Goal: Communication & Community: Participate in discussion

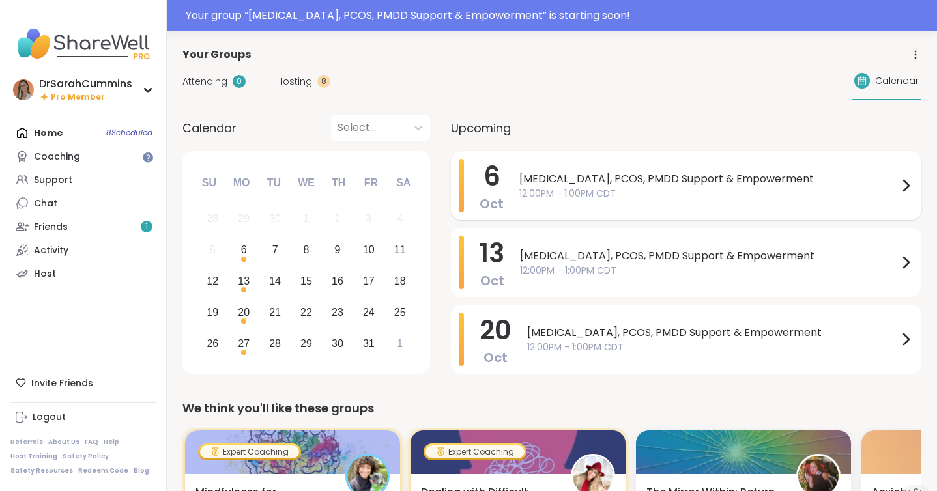
click at [600, 191] on span "12:00PM - 1:00PM CDT" at bounding box center [709, 194] width 379 height 14
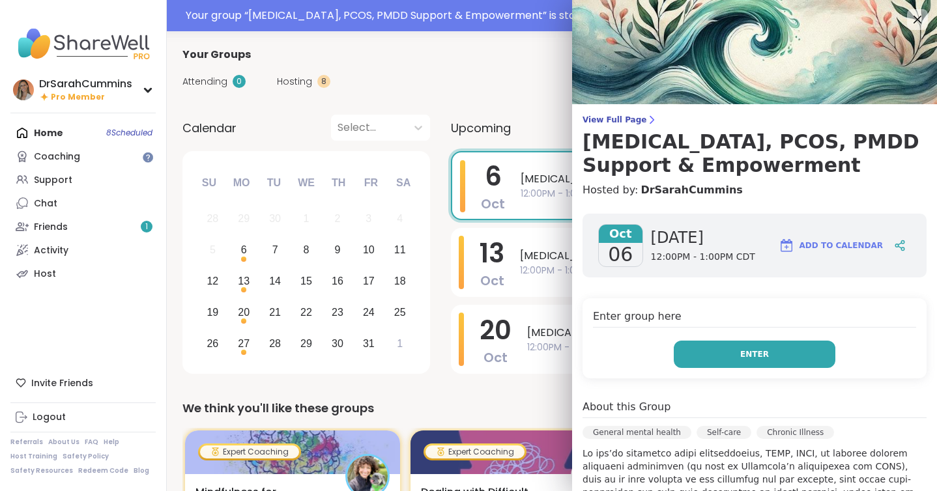
click at [774, 344] on button "Enter" at bounding box center [755, 354] width 162 height 27
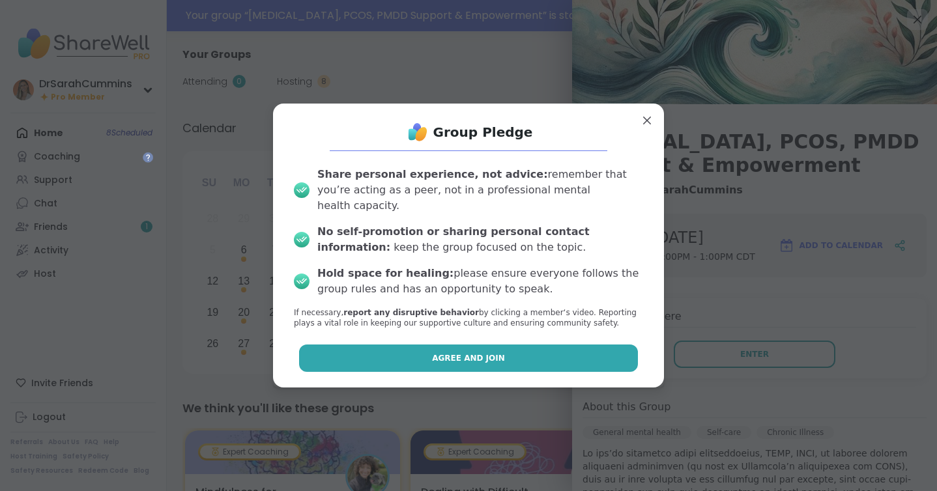
click at [506, 351] on button "Agree and Join" at bounding box center [469, 358] width 340 height 27
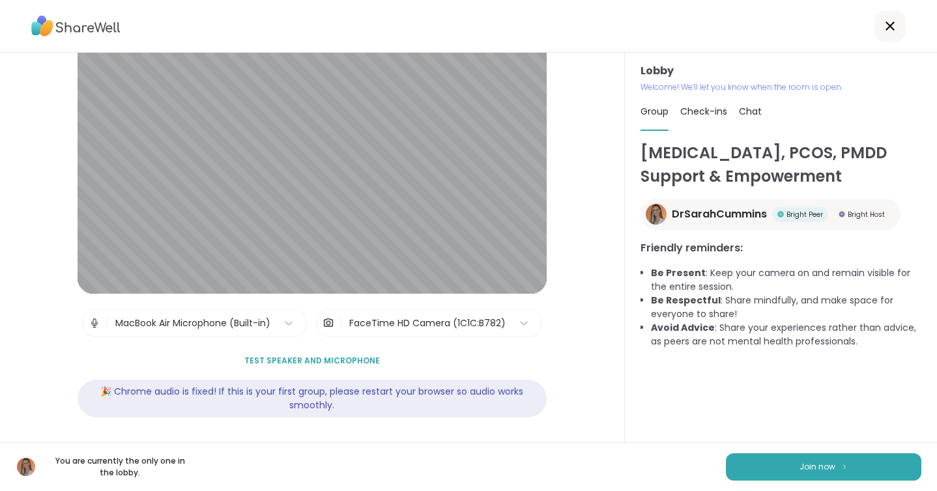
scroll to position [35, 0]
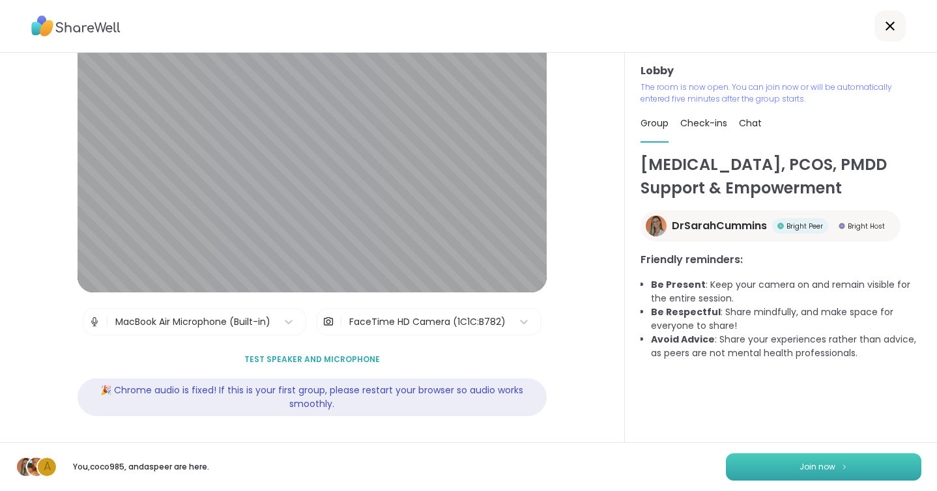
click at [782, 476] on button "Join now" at bounding box center [824, 467] width 196 height 27
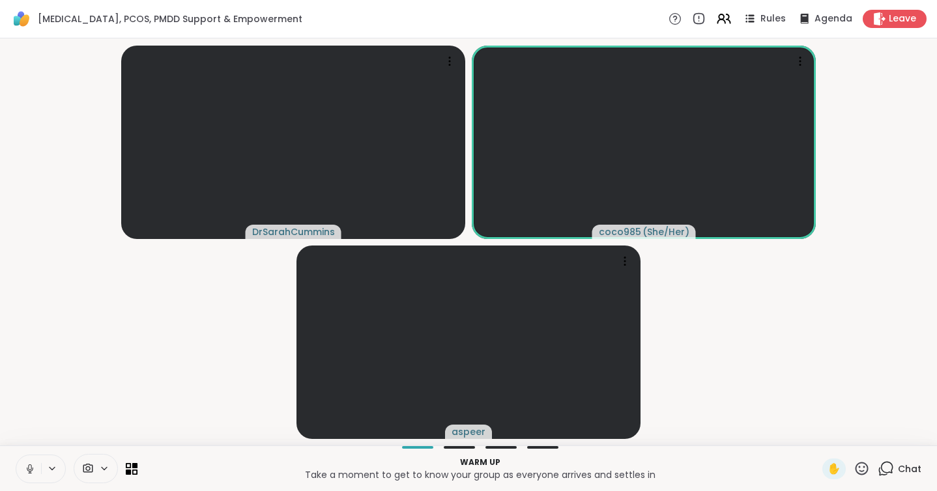
click at [895, 465] on div "Chat" at bounding box center [900, 469] width 44 height 21
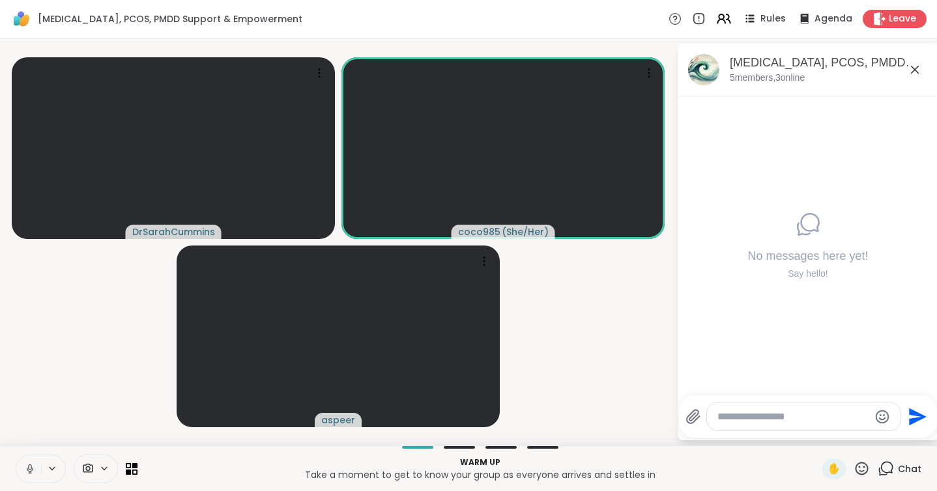
click at [757, 414] on textarea "Type your message" at bounding box center [794, 417] width 152 height 13
type textarea "*"
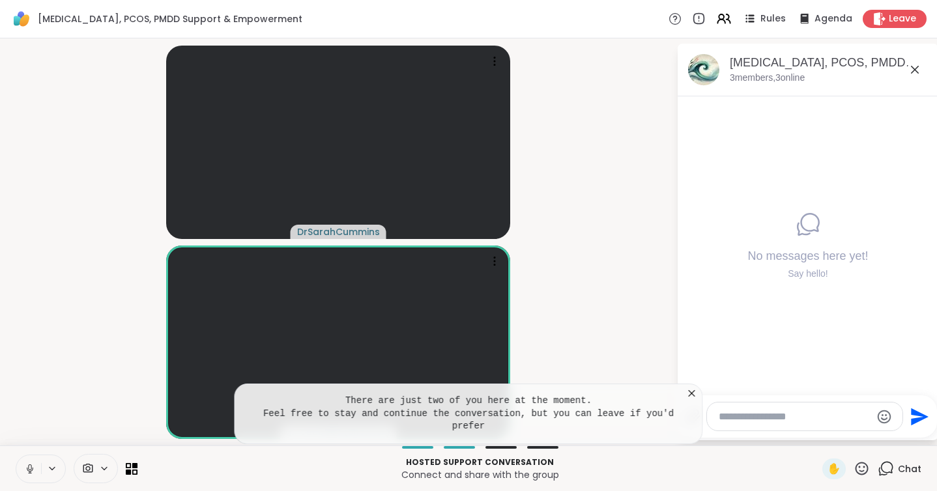
click at [690, 392] on icon at bounding box center [692, 393] width 13 height 13
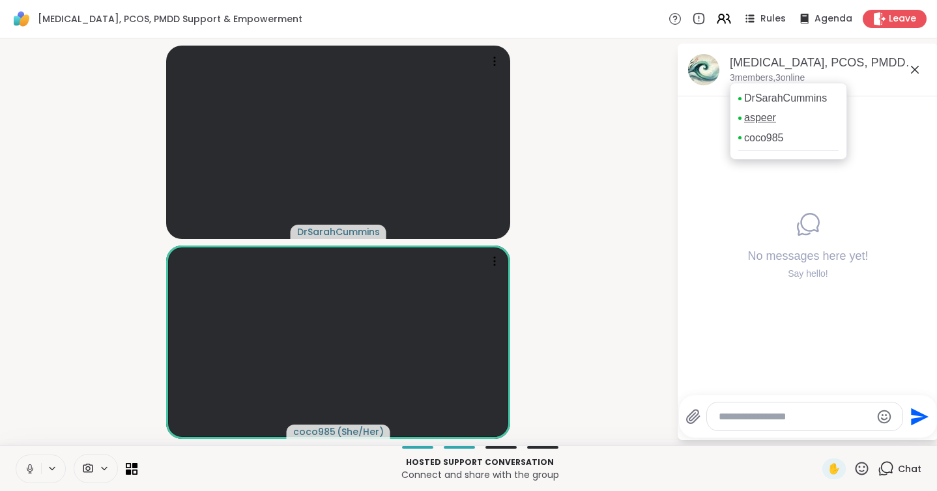
click at [769, 116] on link "aspeer" at bounding box center [760, 118] width 32 height 14
click at [759, 121] on link "aspeer" at bounding box center [760, 118] width 32 height 14
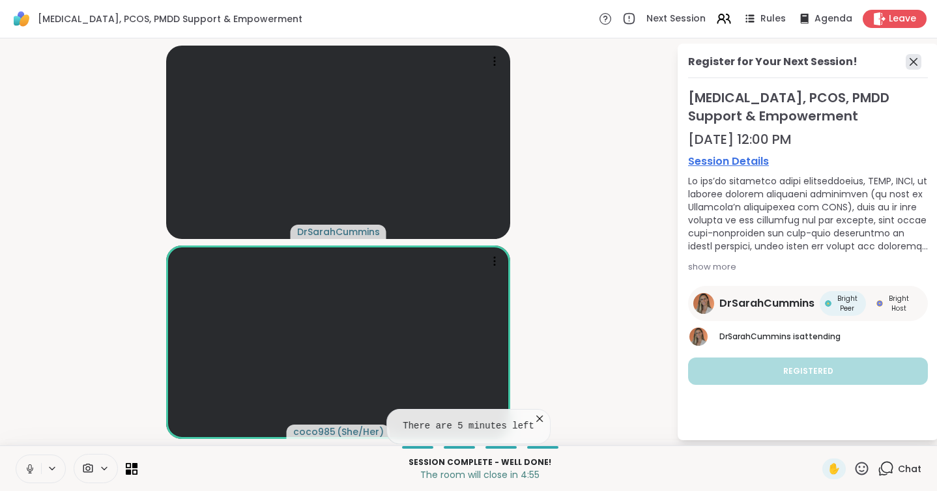
click at [909, 61] on icon at bounding box center [914, 62] width 16 height 16
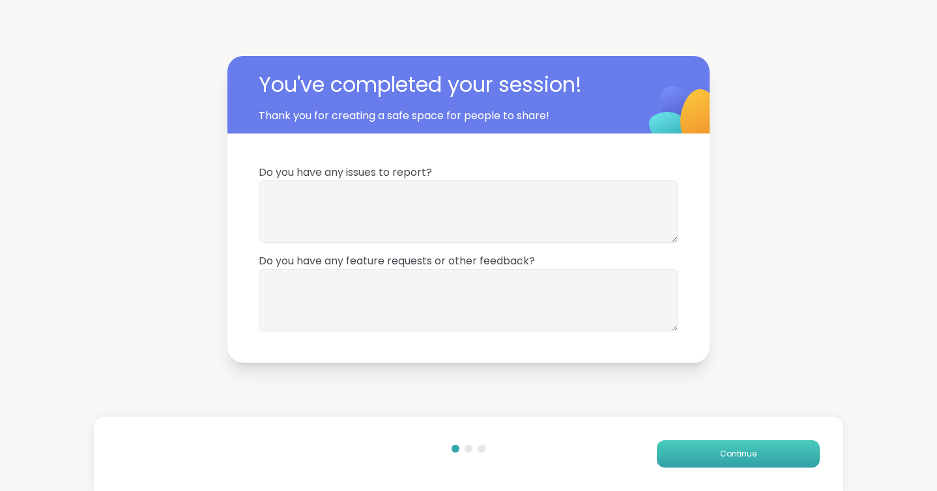
click at [769, 461] on button "Continue" at bounding box center [738, 454] width 163 height 27
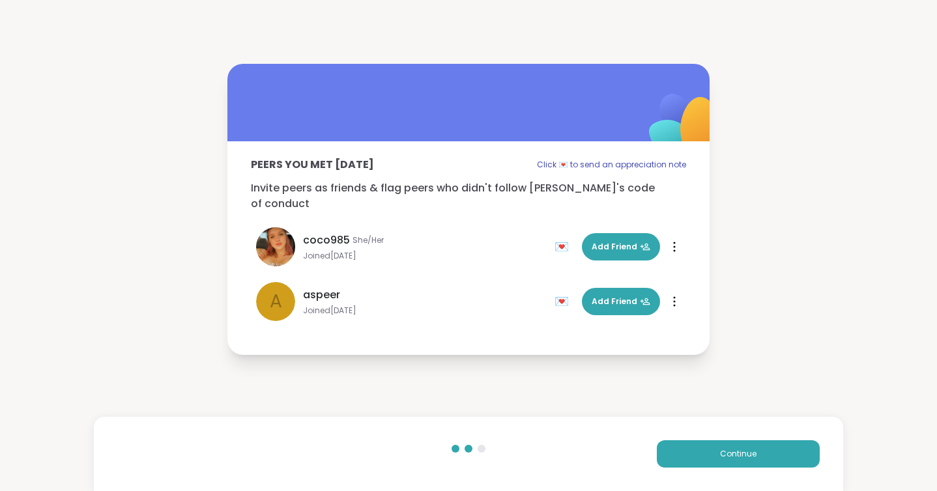
click at [556, 291] on div "💌" at bounding box center [565, 301] width 20 height 21
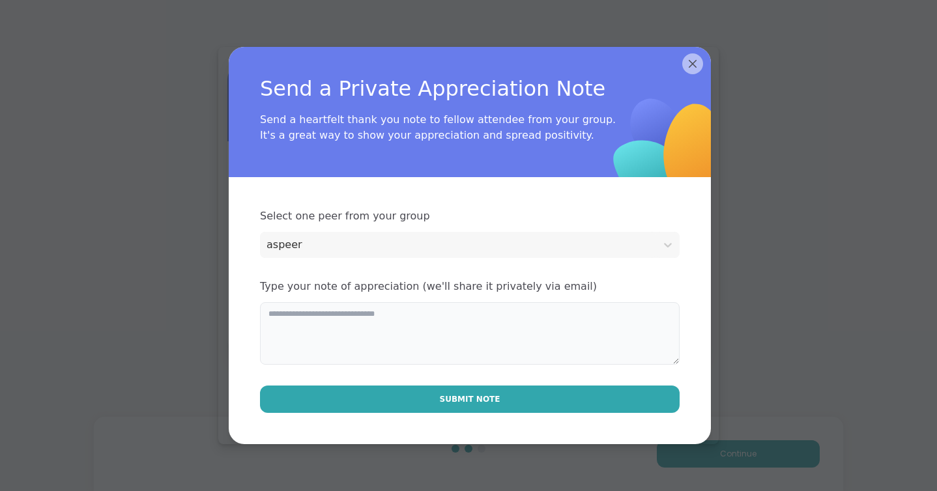
click at [405, 330] on textarea at bounding box center [470, 333] width 420 height 63
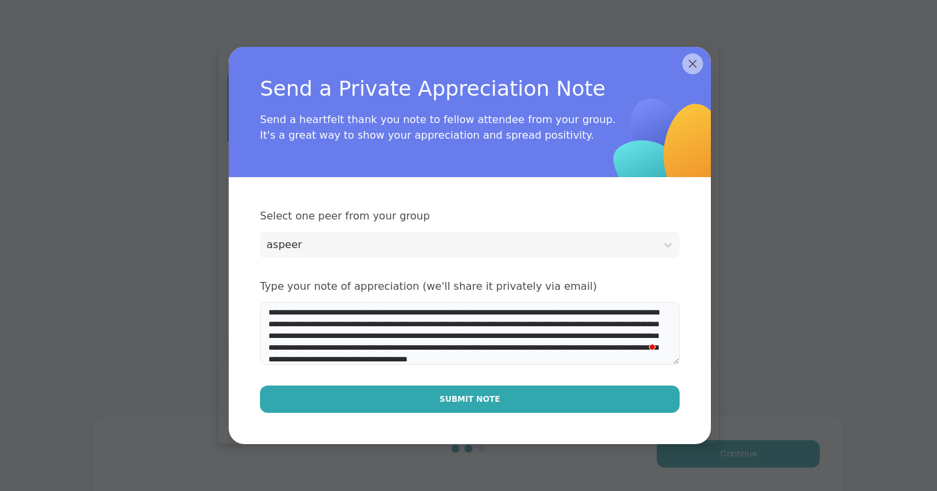
scroll to position [13, 0]
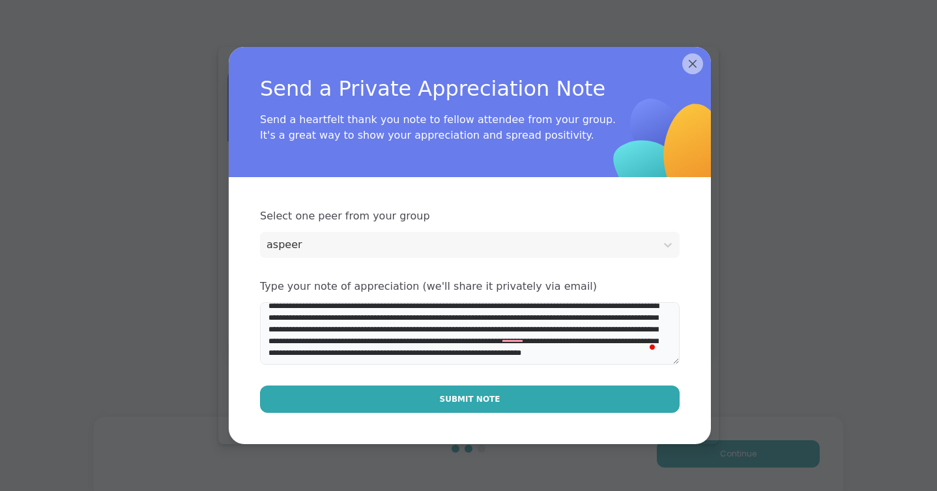
click at [418, 355] on textarea "**********" at bounding box center [470, 333] width 420 height 63
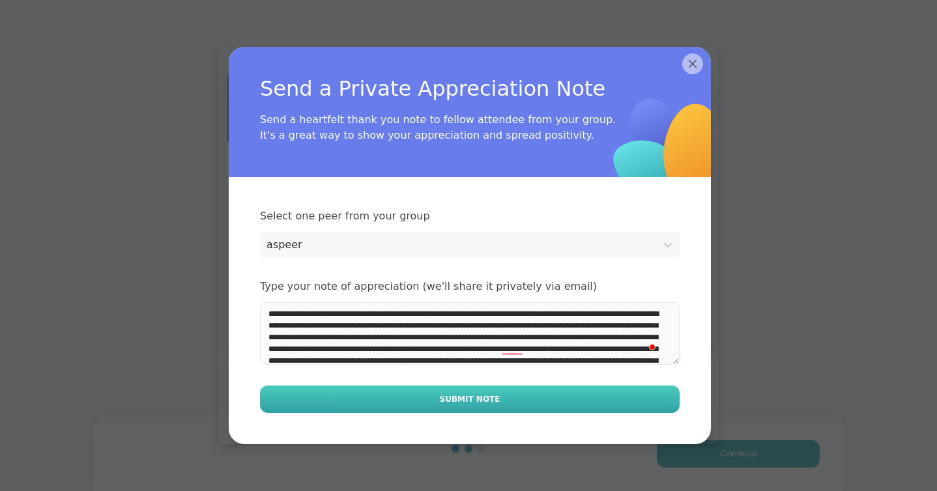
type textarea "**********"
click at [447, 400] on span "Submit Note" at bounding box center [470, 400] width 61 height 12
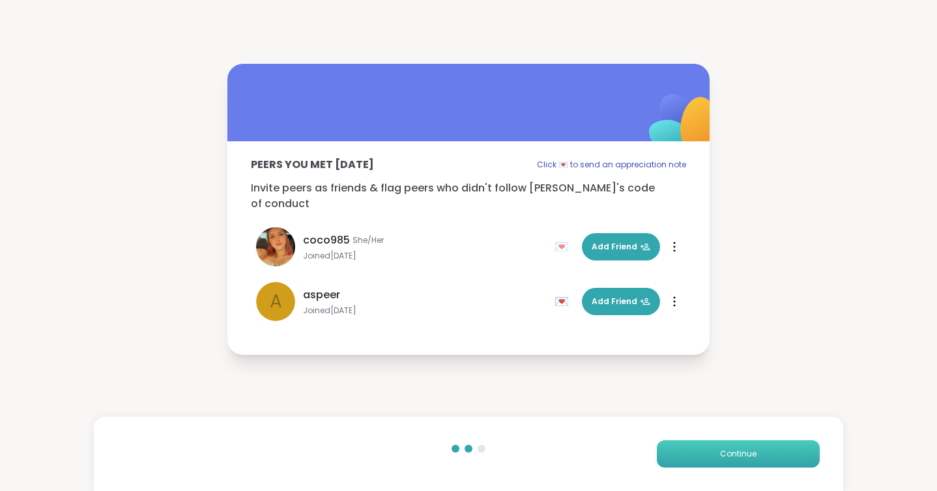
click at [754, 456] on button "Continue" at bounding box center [738, 454] width 163 height 27
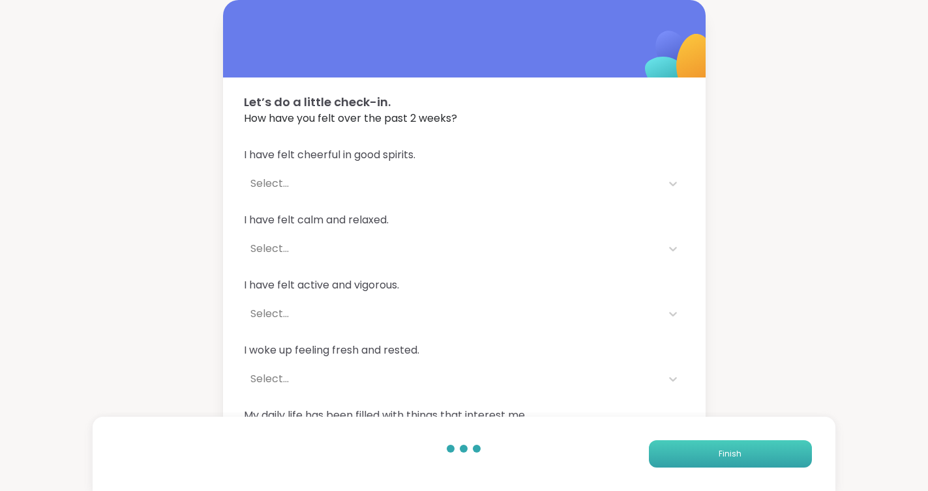
click at [753, 452] on button "Finish" at bounding box center [730, 454] width 163 height 27
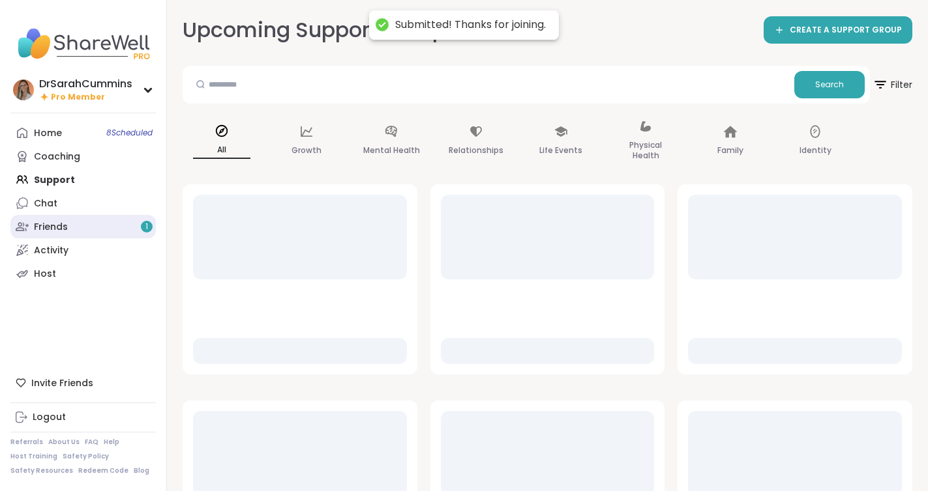
click at [57, 223] on div "Friends 1" at bounding box center [51, 227] width 34 height 13
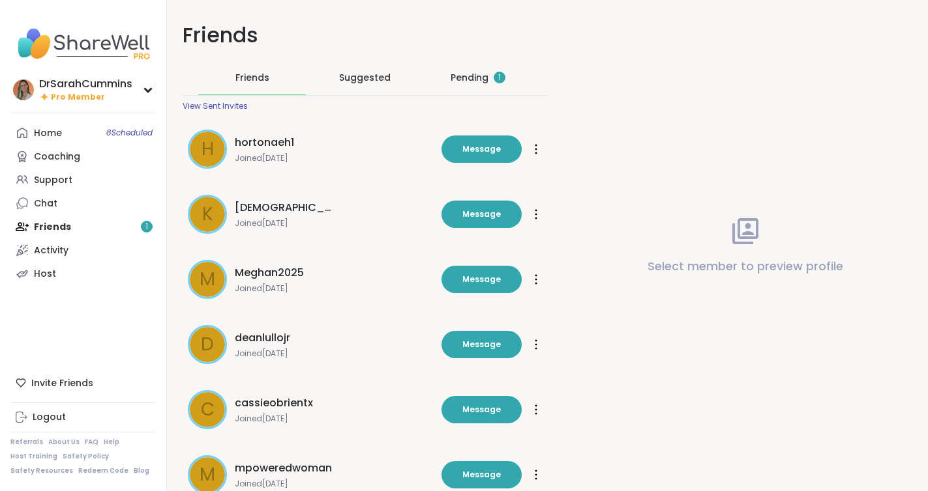
click at [479, 78] on div "Pending 1" at bounding box center [477, 77] width 55 height 13
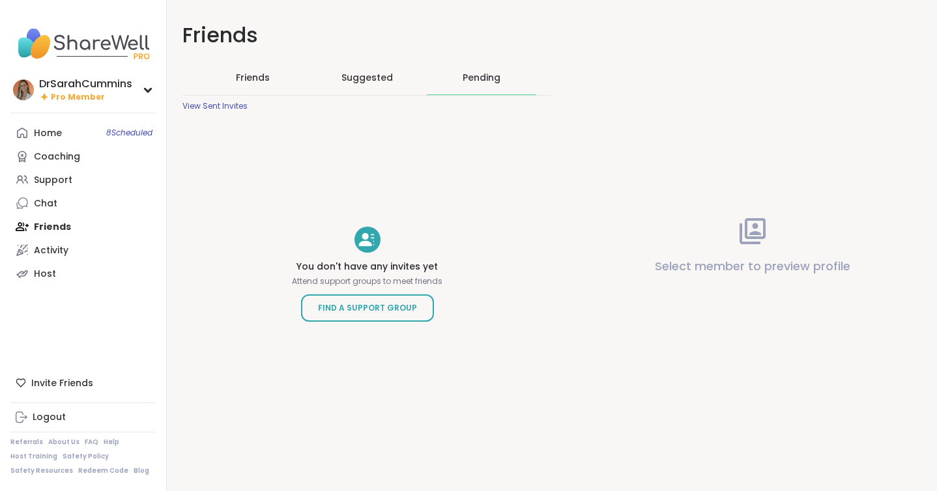
click at [257, 78] on span "Friends" at bounding box center [253, 77] width 34 height 13
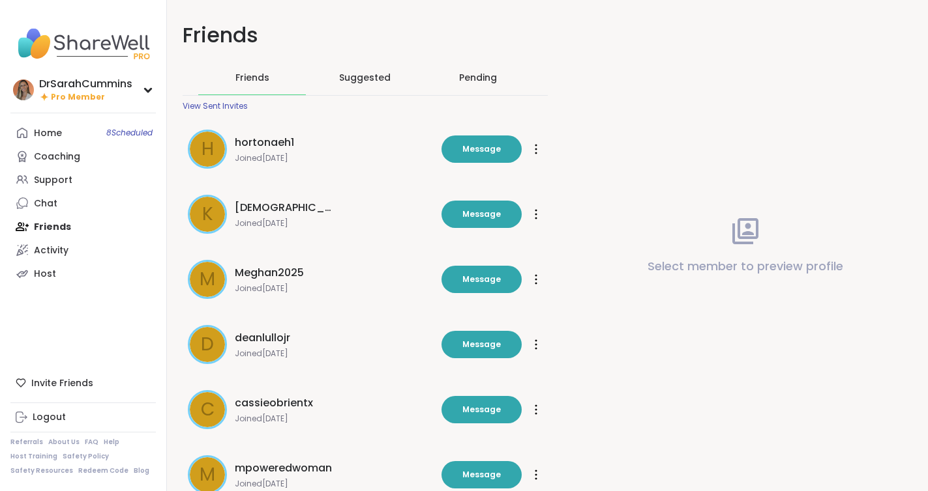
click at [478, 79] on div "Pending" at bounding box center [478, 77] width 38 height 13
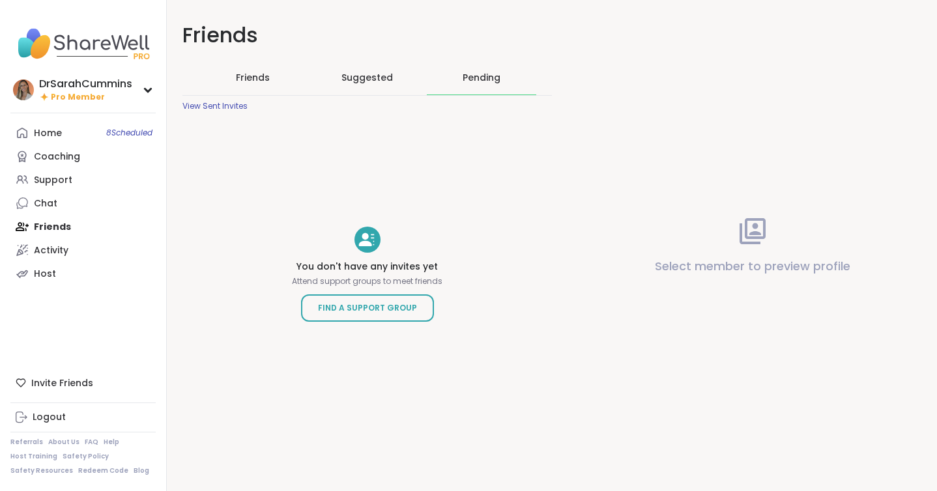
click at [263, 76] on span "Friends" at bounding box center [253, 77] width 34 height 13
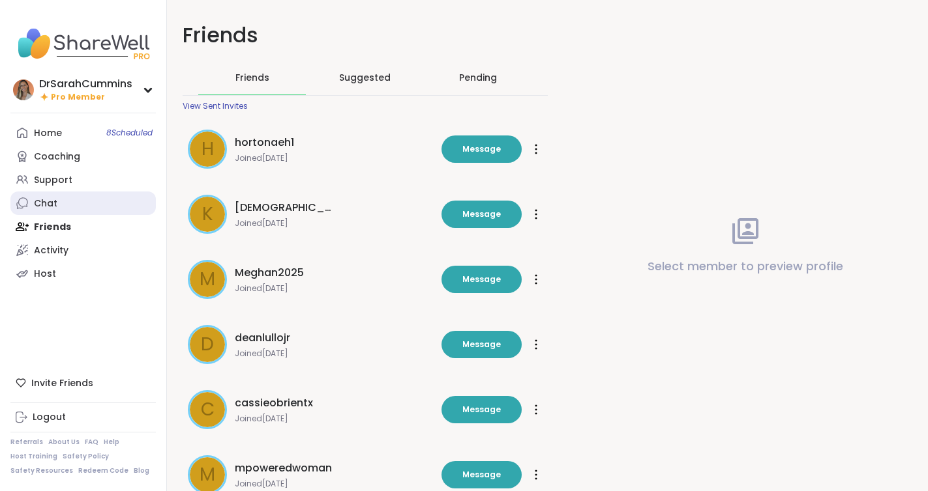
click at [49, 208] on div "Chat" at bounding box center [45, 204] width 23 height 13
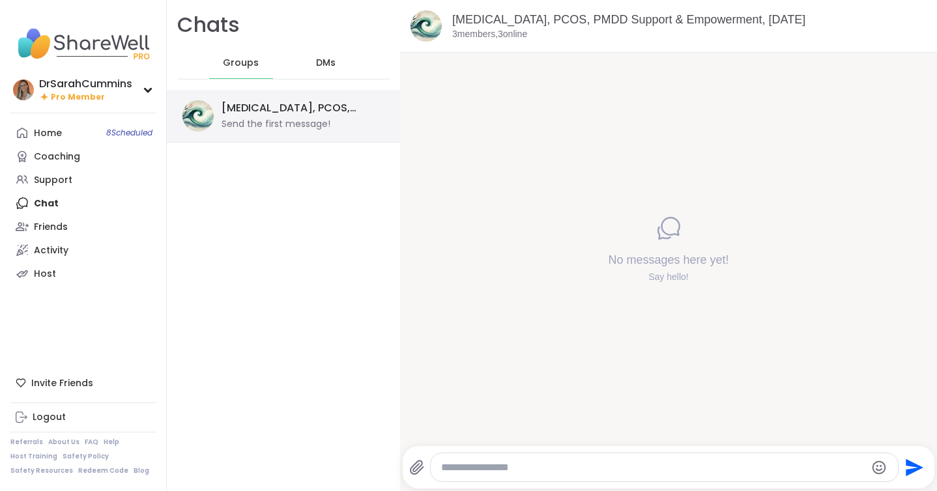
click at [267, 128] on div "Send the first message!" at bounding box center [276, 124] width 109 height 13
click at [508, 464] on textarea "Type your message" at bounding box center [653, 467] width 424 height 13
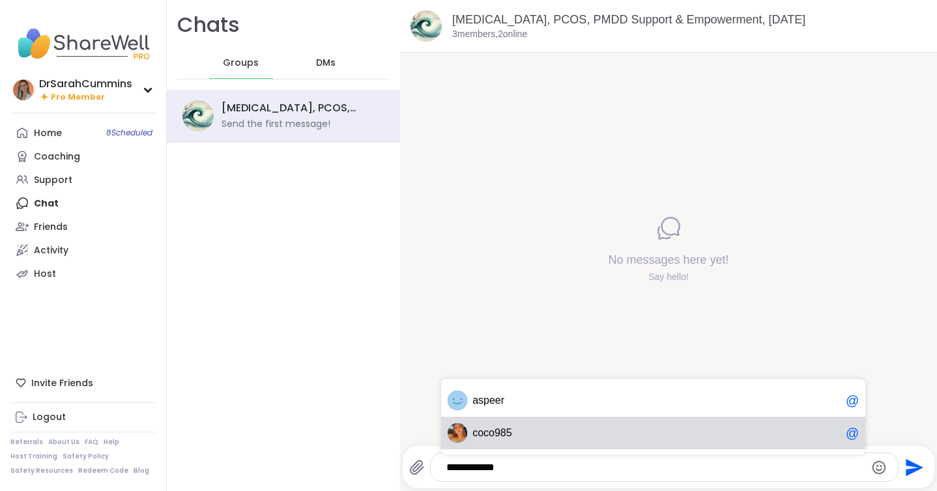
click at [504, 424] on div "c o c o985 @" at bounding box center [653, 433] width 424 height 33
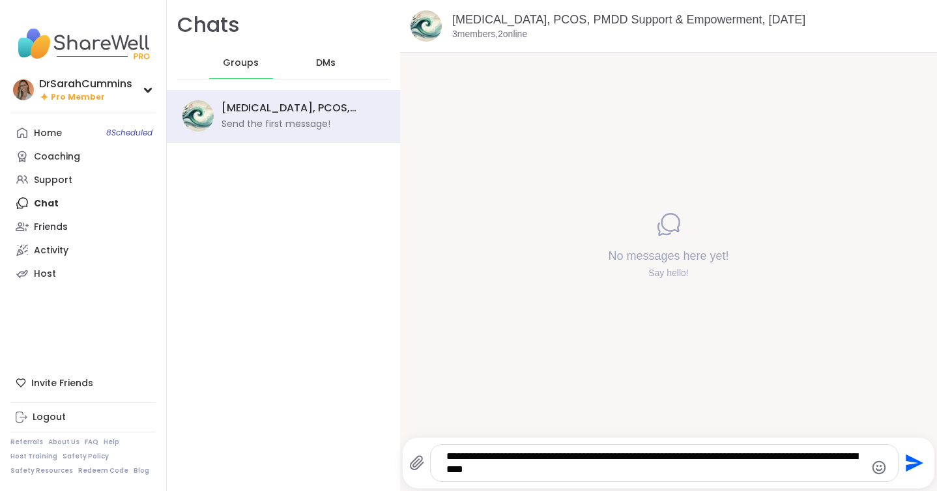
type textarea "**********"
drag, startPoint x: 592, startPoint y: 471, endPoint x: 425, endPoint y: 435, distance: 170.7
click at [425, 435] on div "**********" at bounding box center [668, 245] width 537 height 491
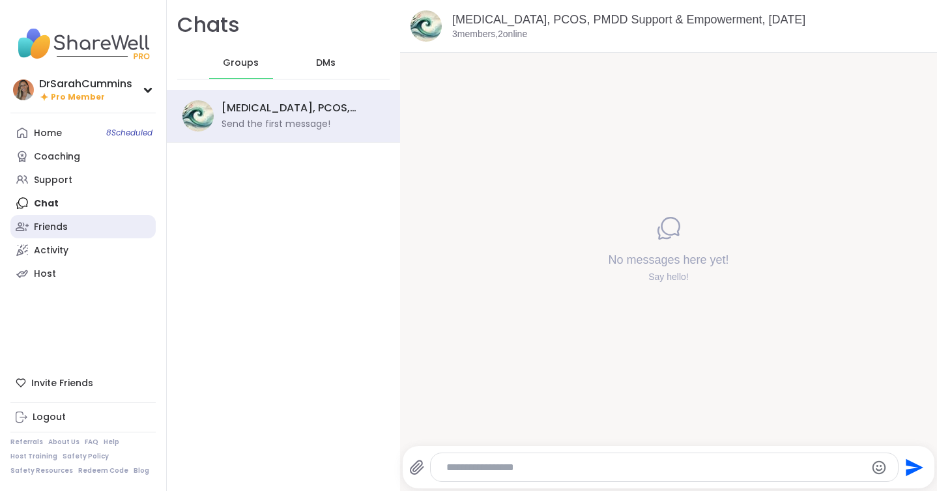
click at [52, 231] on div "Friends" at bounding box center [51, 227] width 34 height 13
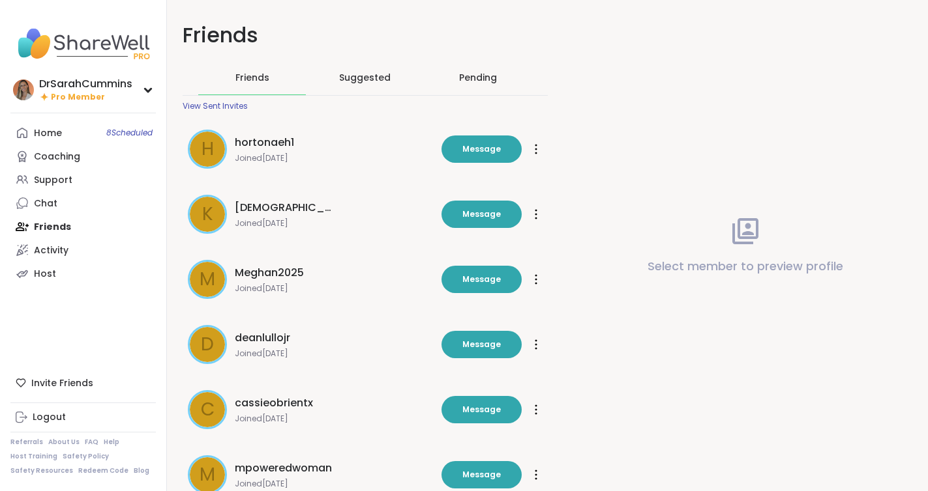
click at [259, 76] on span "Friends" at bounding box center [252, 77] width 34 height 13
click at [229, 101] on div "View Sent Invites" at bounding box center [215, 106] width 65 height 10
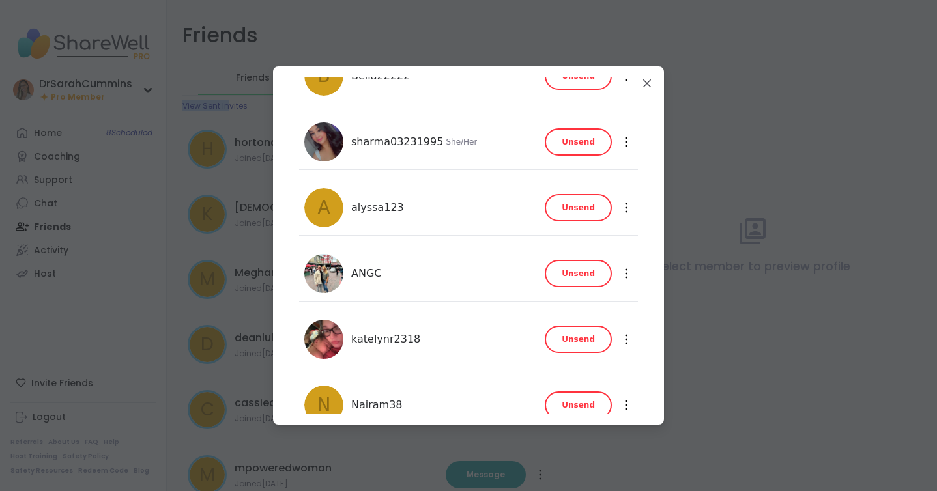
scroll to position [373, 0]
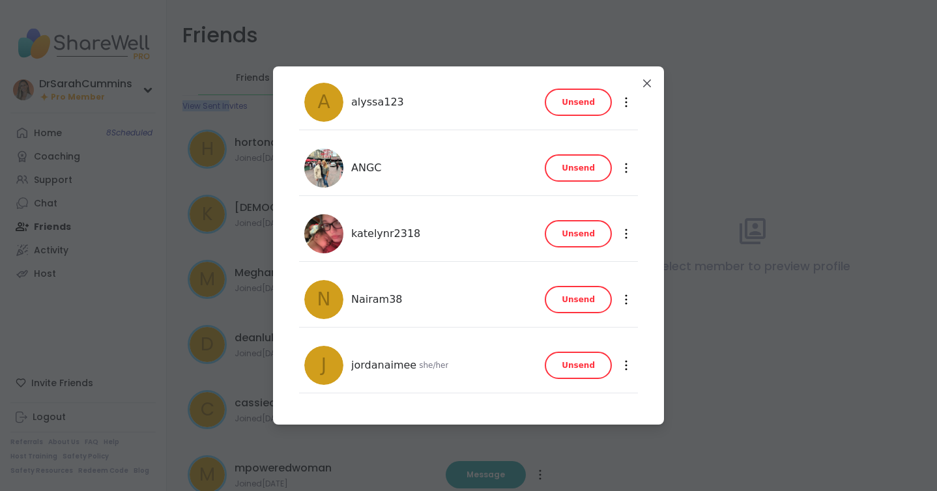
click at [566, 293] on button "Unsend" at bounding box center [578, 299] width 67 height 27
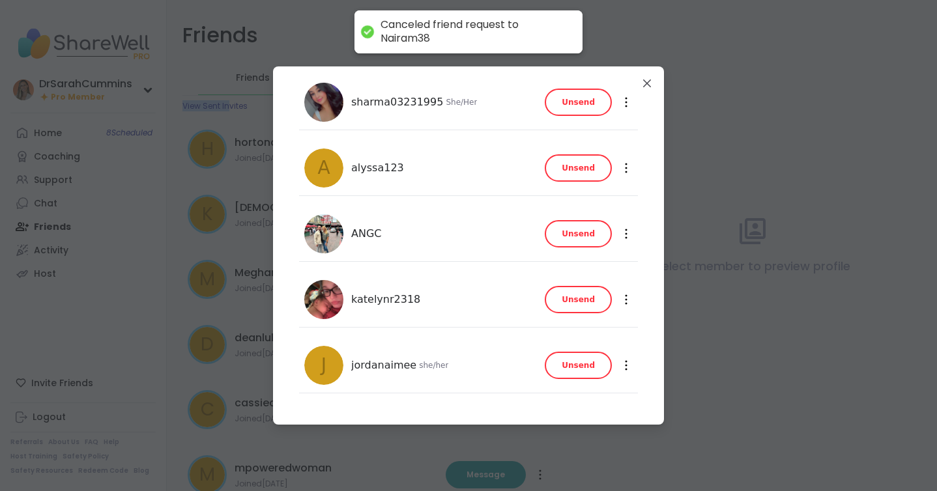
click at [591, 367] on button "Unsend" at bounding box center [578, 365] width 67 height 27
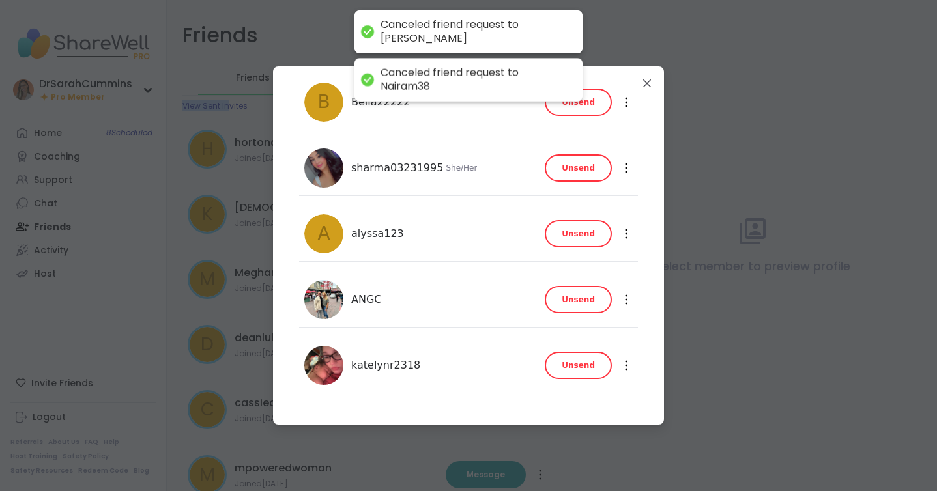
scroll to position [241, 0]
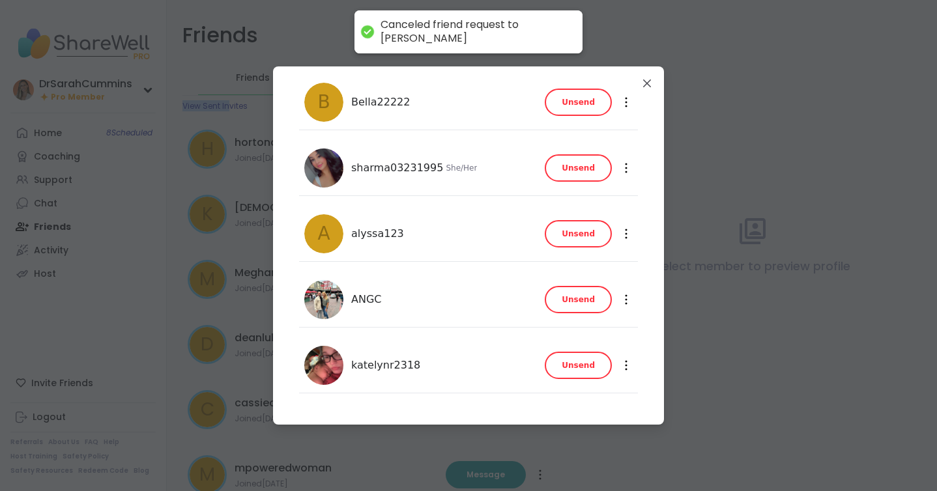
click at [578, 365] on span "Unsend" at bounding box center [578, 366] width 33 height 12
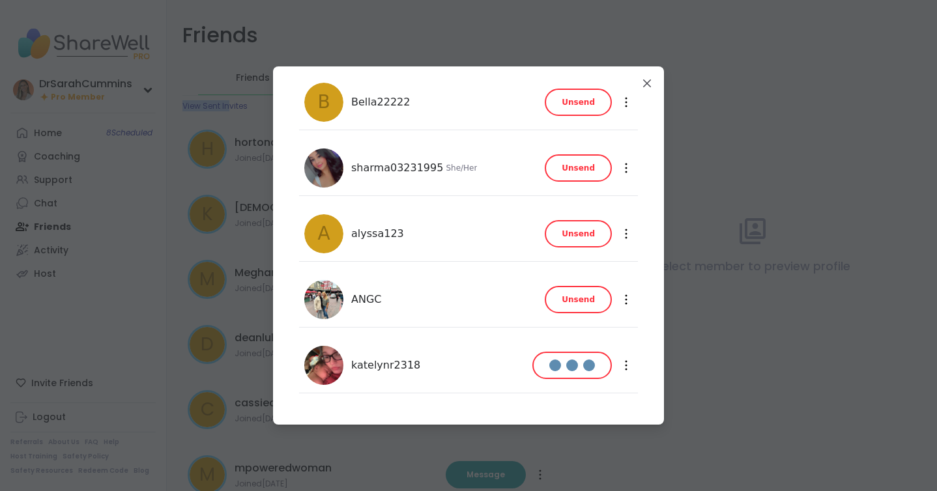
scroll to position [175, 0]
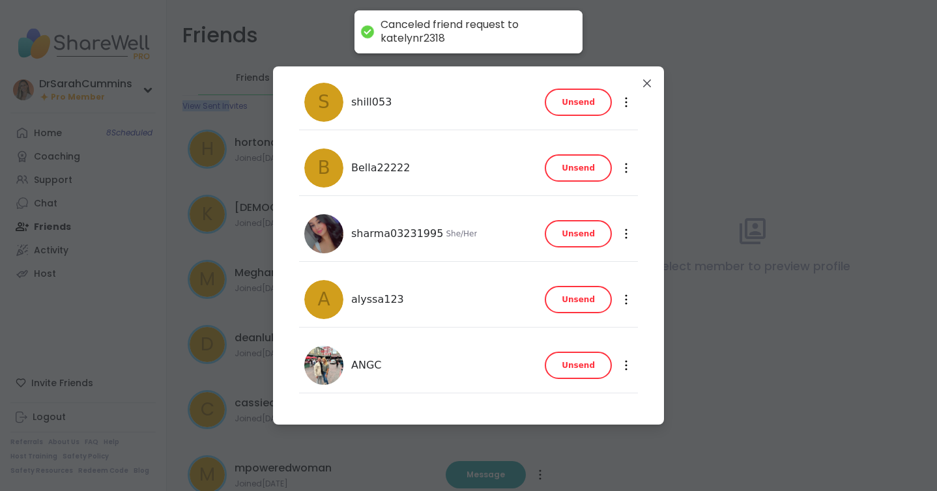
click at [578, 364] on span "Unsend" at bounding box center [578, 366] width 33 height 12
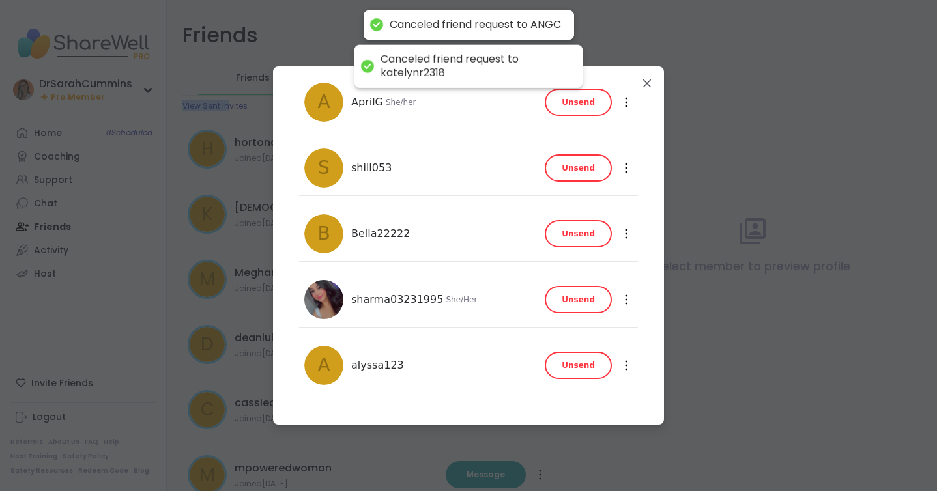
scroll to position [110, 0]
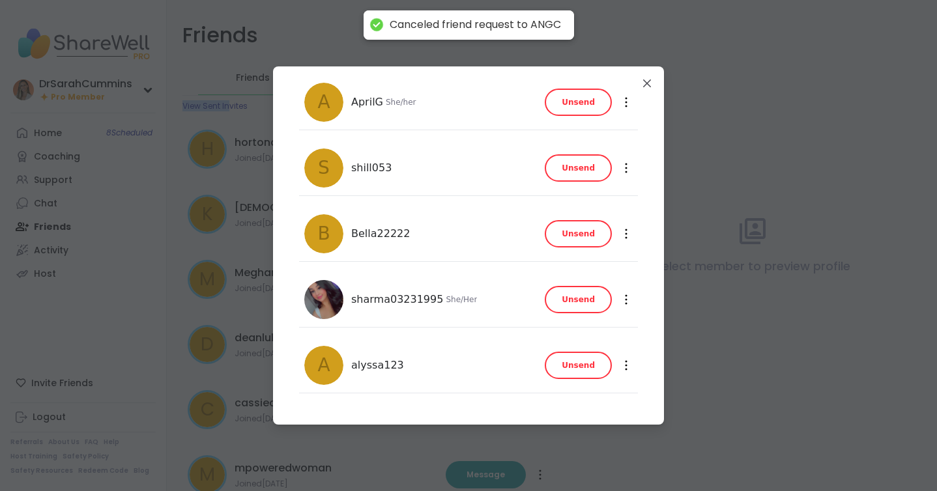
click at [579, 368] on span "Unsend" at bounding box center [578, 366] width 33 height 12
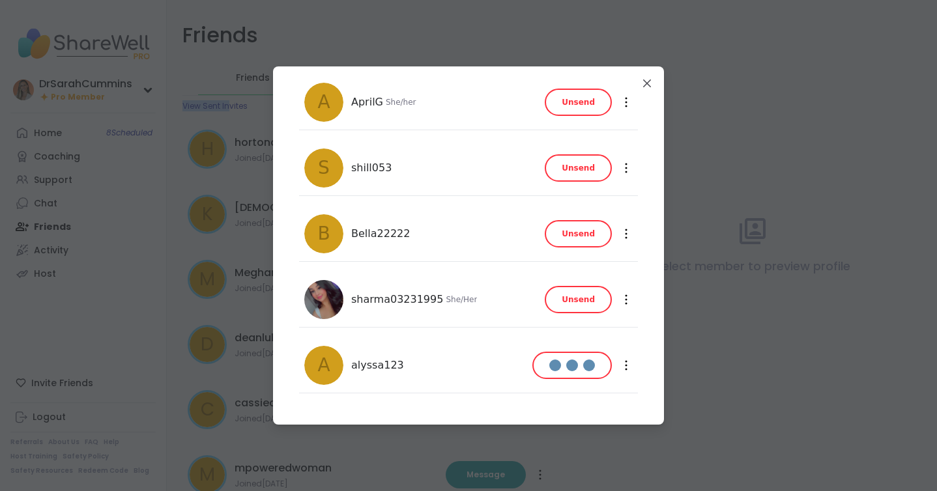
scroll to position [44, 0]
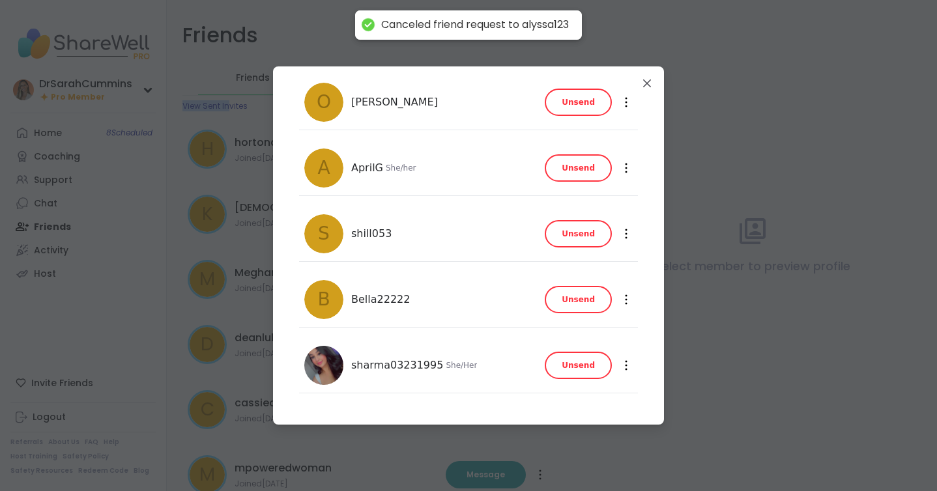
click at [580, 367] on span "Unsend" at bounding box center [578, 366] width 33 height 12
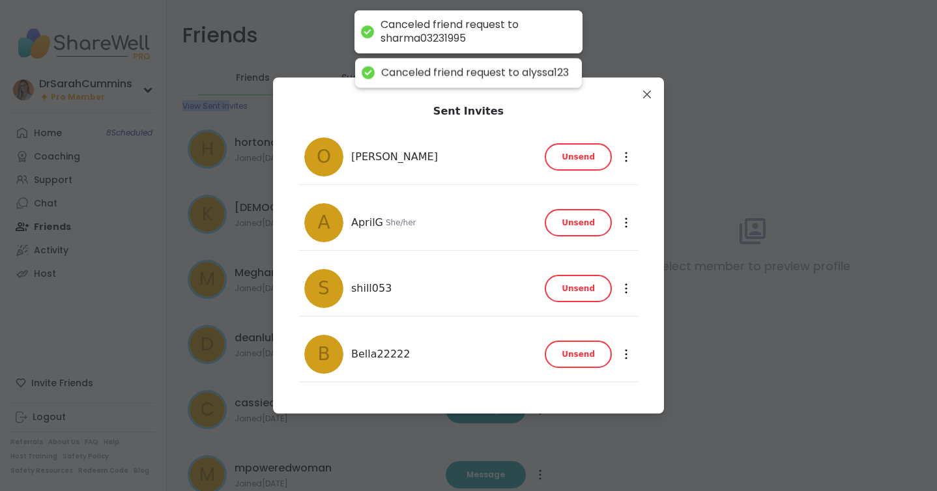
scroll to position [0, 0]
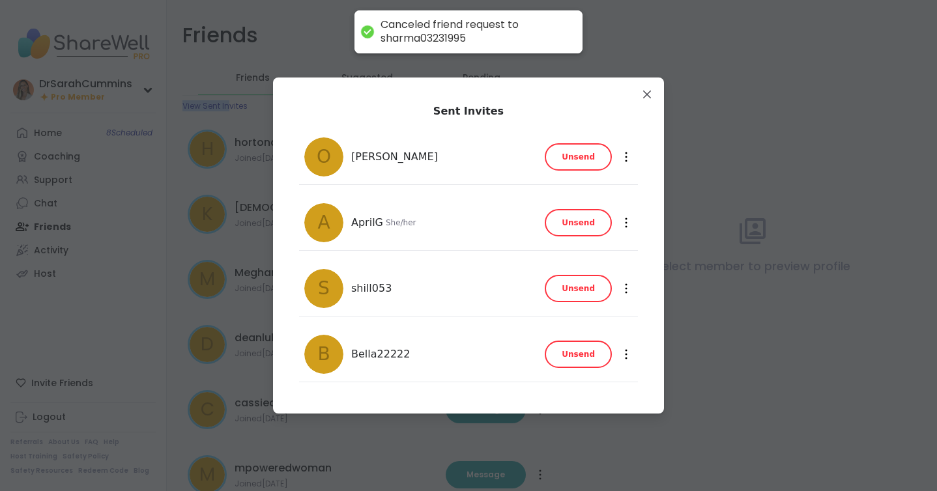
click at [581, 362] on button "Unsend" at bounding box center [578, 354] width 67 height 27
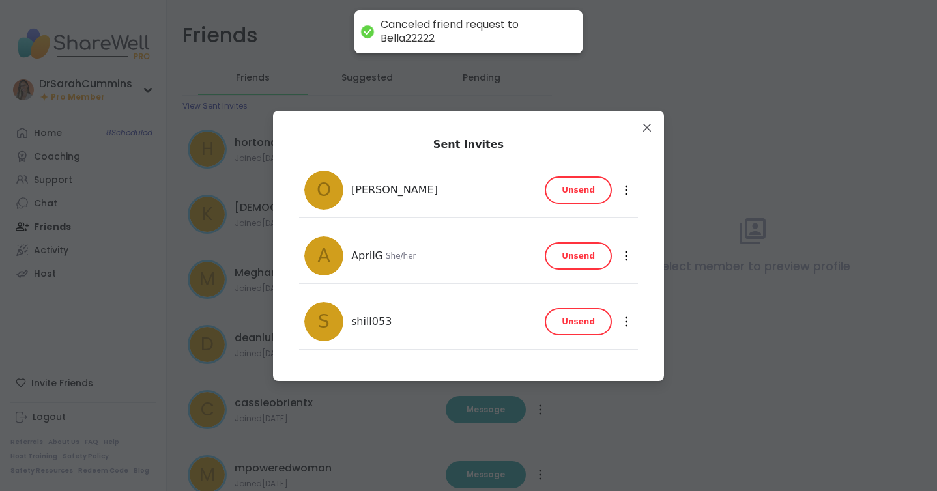
click at [581, 362] on div "O [PERSON_NAME] Unsend Unsend A AprilG She/her Unsend Unsend s shill053 Unsend …" at bounding box center [468, 267] width 339 height 208
click at [581, 341] on div "s shill053 Unsend Unsend" at bounding box center [468, 322] width 339 height 55
click at [577, 326] on span "Unsend" at bounding box center [578, 322] width 33 height 12
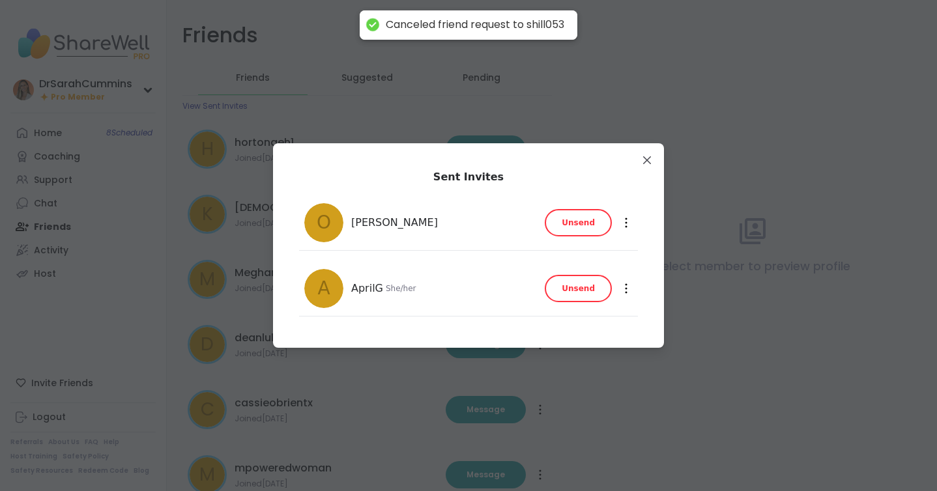
click at [587, 287] on span "Unsend" at bounding box center [578, 289] width 33 height 12
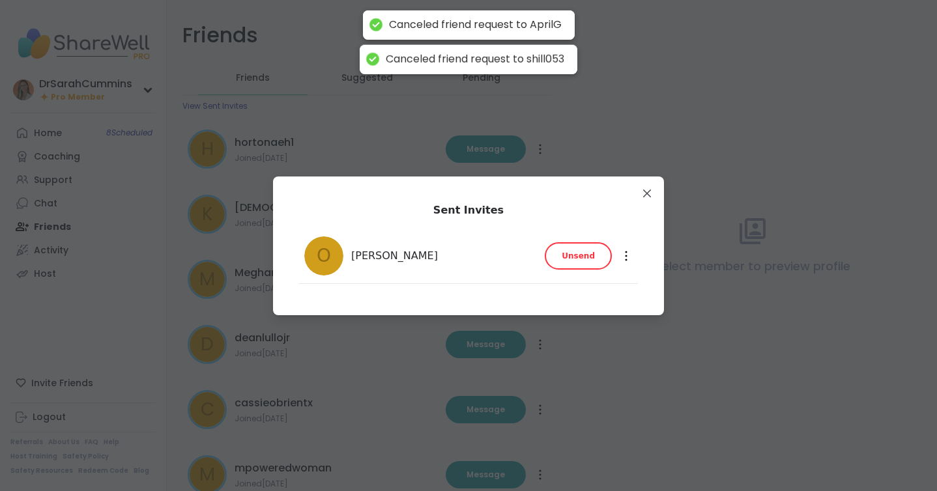
click at [589, 257] on span "Unsend" at bounding box center [578, 256] width 33 height 12
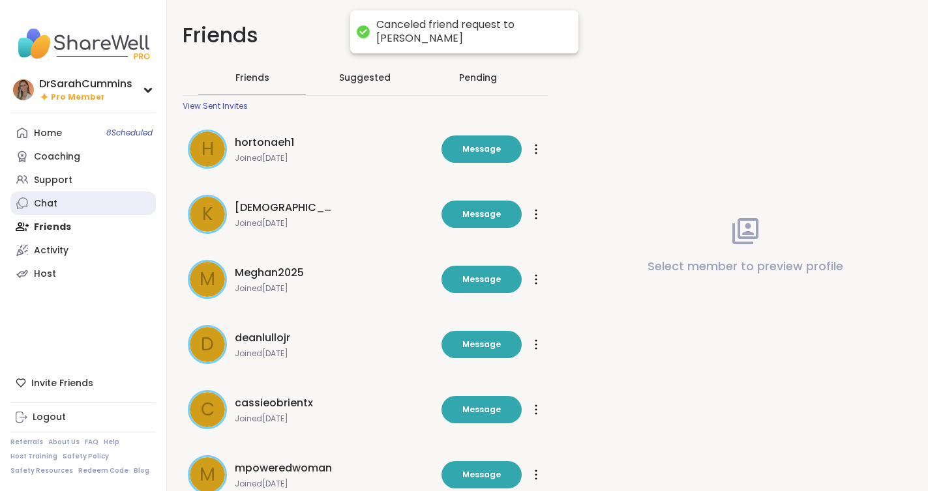
click at [50, 203] on div "Chat" at bounding box center [45, 204] width 23 height 13
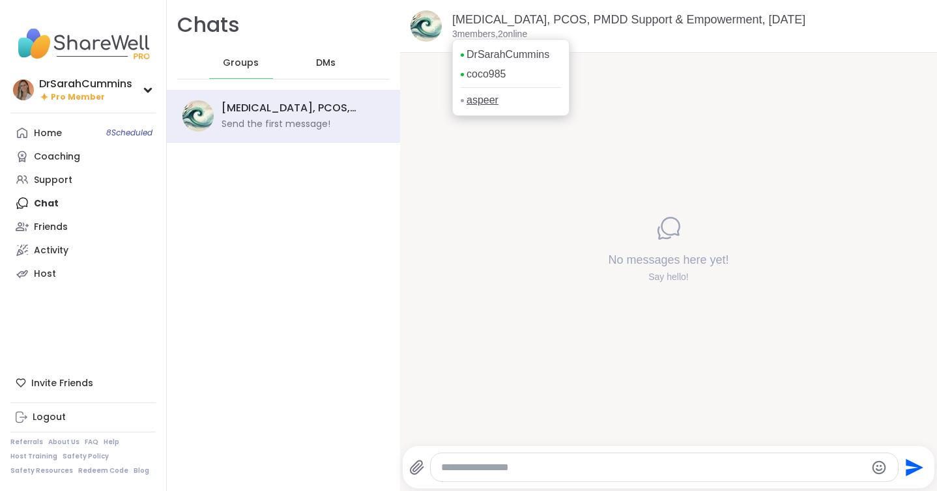
click at [488, 102] on link "aspeer" at bounding box center [483, 100] width 32 height 14
click at [49, 226] on div "Friends" at bounding box center [51, 227] width 34 height 13
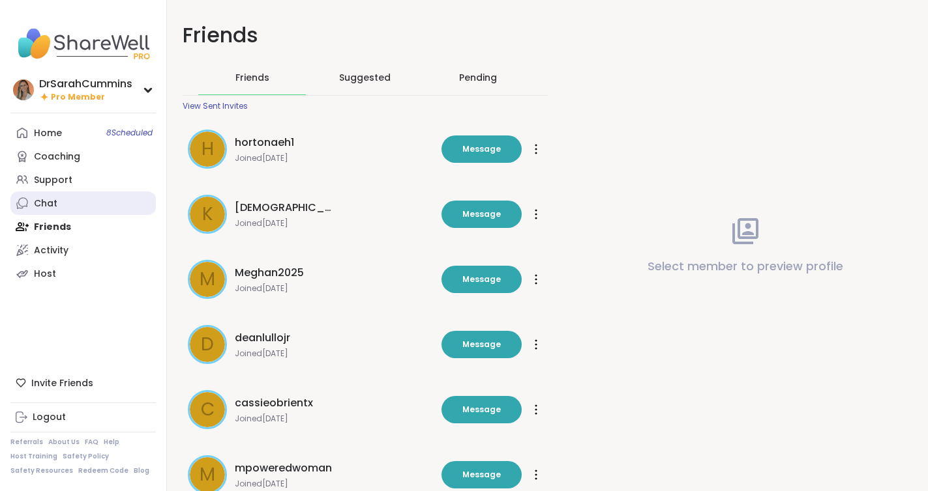
click at [50, 208] on div "Chat" at bounding box center [45, 204] width 23 height 13
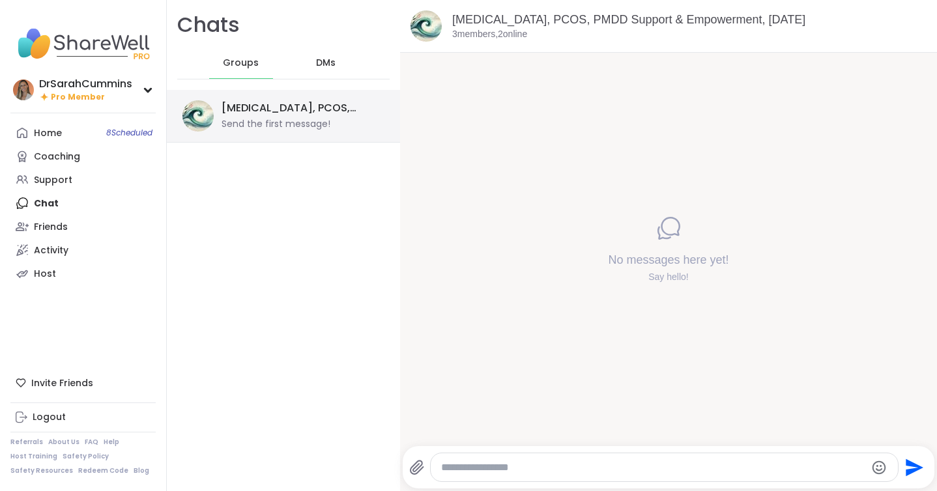
click at [314, 108] on div "[MEDICAL_DATA], PCOS, PMDD Support & Empowerment, [DATE]" at bounding box center [299, 108] width 155 height 14
click at [323, 64] on span "DMs" at bounding box center [326, 63] width 20 height 13
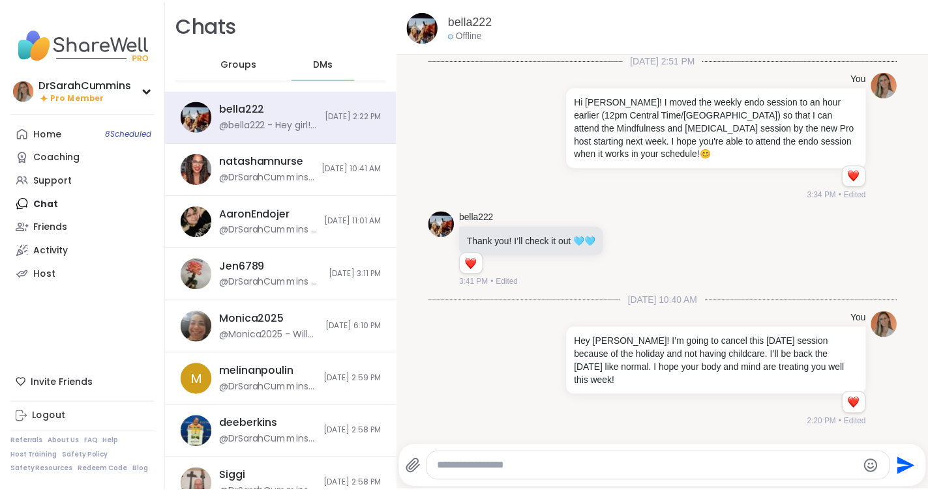
scroll to position [91, 0]
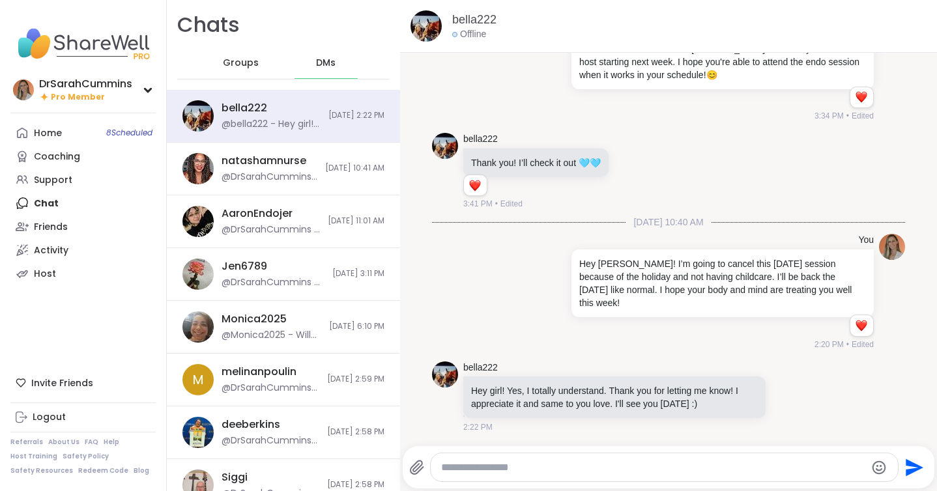
click at [241, 66] on span "Groups" at bounding box center [241, 63] width 36 height 13
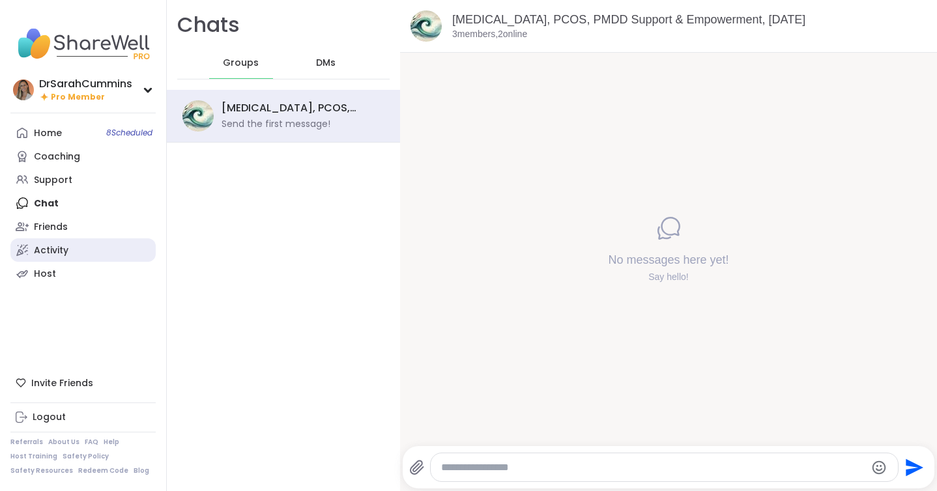
click at [62, 248] on div "Activity" at bounding box center [51, 250] width 35 height 13
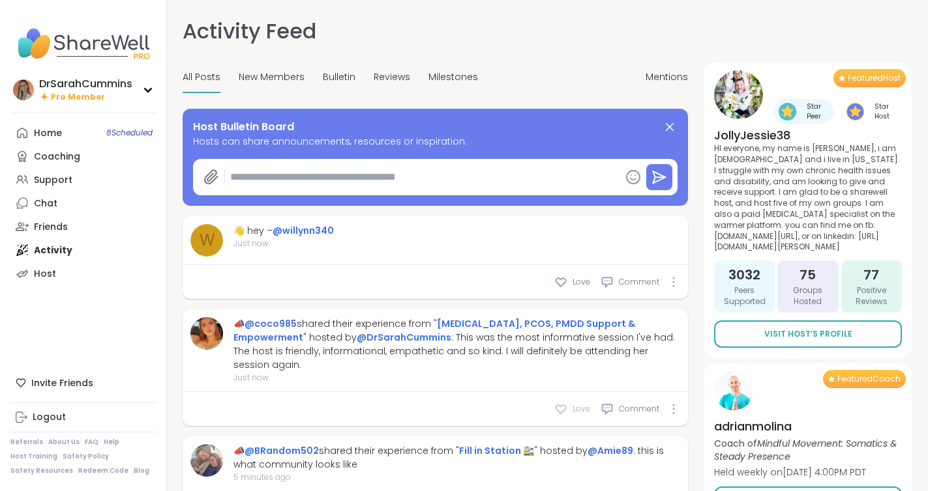
click at [557, 412] on icon at bounding box center [560, 409] width 13 height 13
type textarea "*"
click at [52, 127] on div "Home 8 Scheduled" at bounding box center [48, 133] width 28 height 13
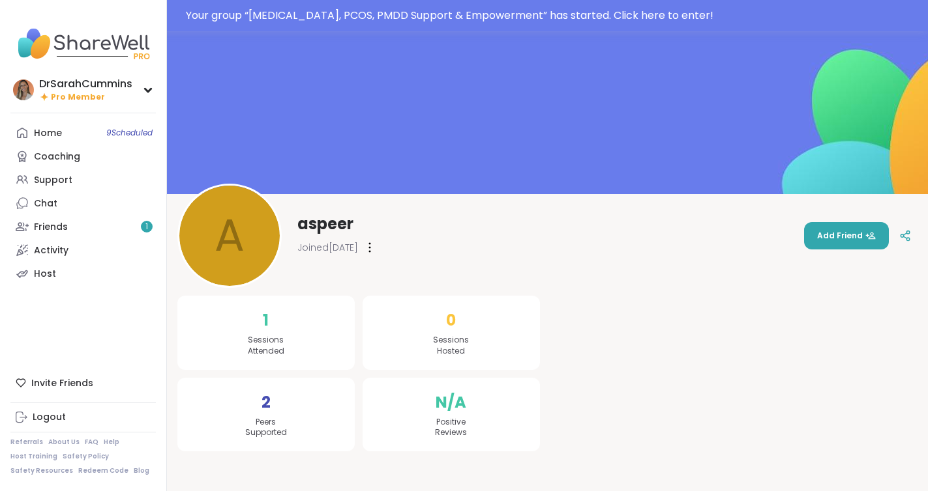
click at [835, 201] on div "a aspeer Joined Sep 2025 Add Friend" at bounding box center [547, 236] width 740 height 104
click at [836, 224] on button "Add Friend" at bounding box center [846, 235] width 85 height 27
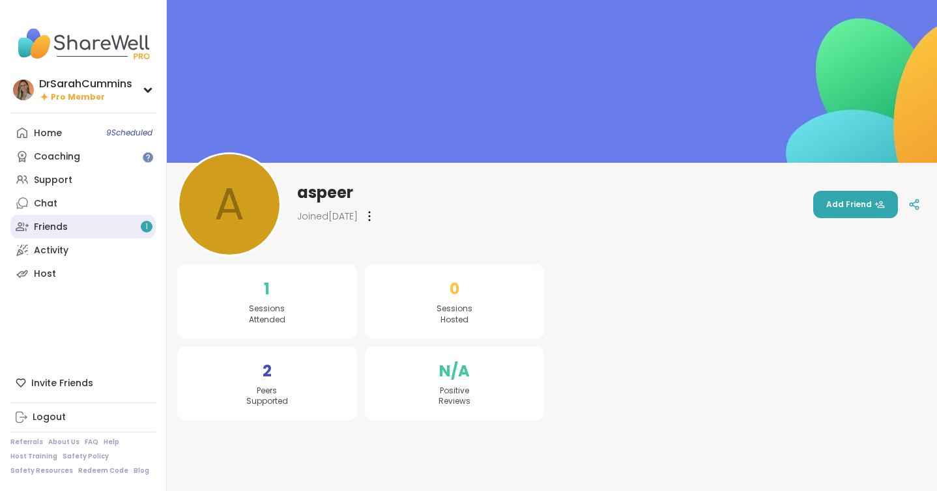
click at [90, 226] on link "Friends 1" at bounding box center [82, 226] width 145 height 23
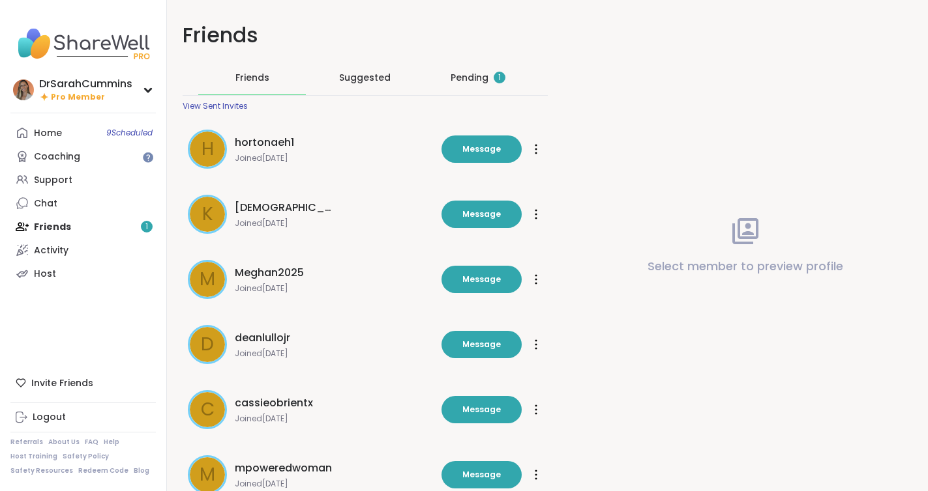
click at [454, 81] on div "Pending 1" at bounding box center [477, 77] width 55 height 13
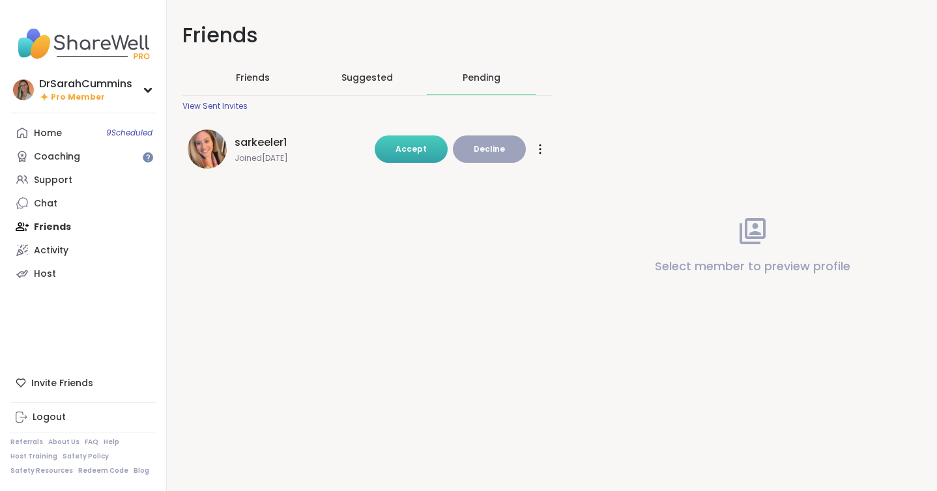
click at [416, 146] on span "Accept" at bounding box center [411, 148] width 31 height 11
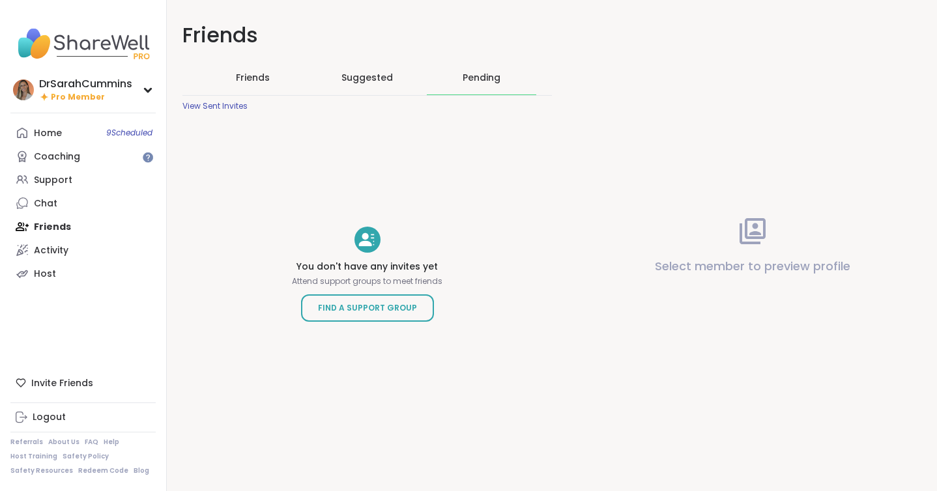
click at [252, 80] on span "Friends" at bounding box center [253, 77] width 34 height 13
